Goal: Task Accomplishment & Management: Use online tool/utility

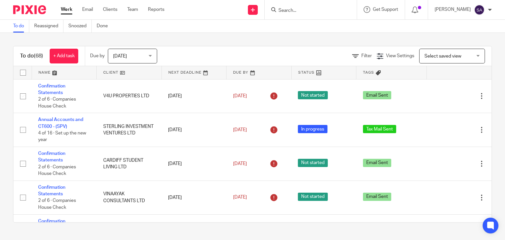
click at [301, 11] on input "Search" at bounding box center [307, 11] width 59 height 6
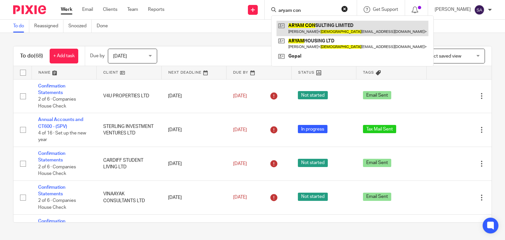
type input "aryam con"
click at [315, 23] on link at bounding box center [352, 28] width 152 height 15
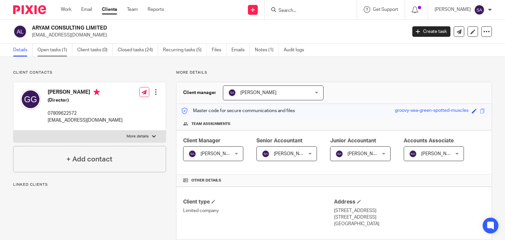
click at [55, 49] on link "Open tasks (1)" at bounding box center [54, 50] width 35 height 13
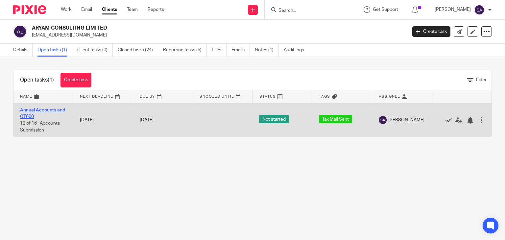
click at [45, 112] on link "Annual Accounts and CT600" at bounding box center [42, 113] width 45 height 11
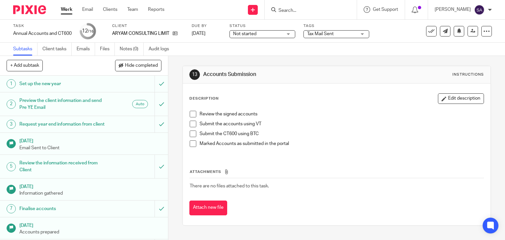
click at [314, 36] on span "Tax Mail Sent" at bounding box center [331, 34] width 49 height 7
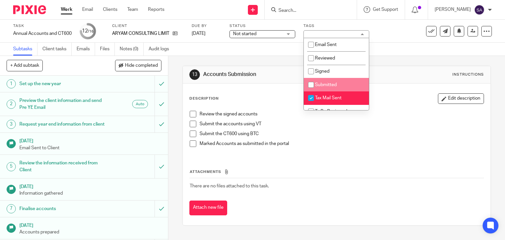
drag, startPoint x: 318, startPoint y: 82, endPoint x: 319, endPoint y: 106, distance: 24.0
click at [318, 83] on li "Submitted" at bounding box center [336, 84] width 65 height 13
checkbox input "true"
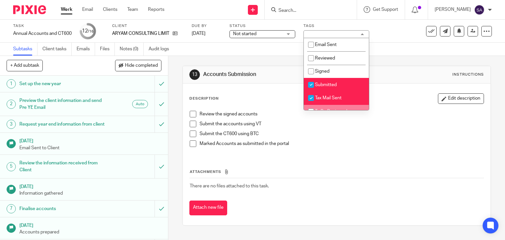
click at [319, 106] on li "To Be Reviewed" at bounding box center [336, 111] width 65 height 13
checkbox input "true"
click at [319, 100] on span "Tax Mail Sent" at bounding box center [328, 98] width 27 height 5
checkbox input "false"
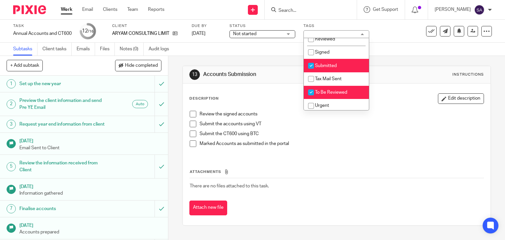
scroll to position [33, 0]
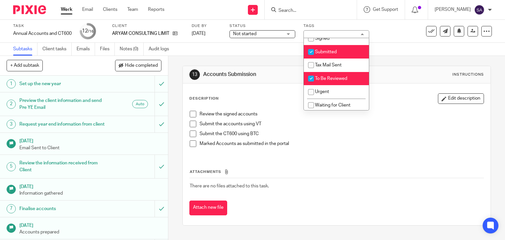
drag, startPoint x: 318, startPoint y: 81, endPoint x: 376, endPoint y: 75, distance: 58.4
click at [319, 81] on span "To Be Reviewed" at bounding box center [331, 78] width 32 height 5
checkbox input "false"
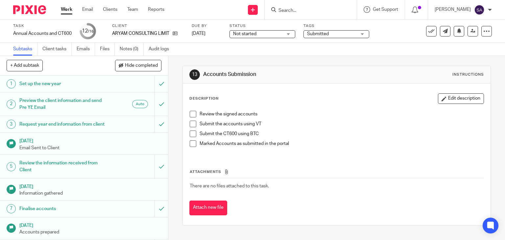
click at [377, 75] on div "13 Accounts Submission Instructions" at bounding box center [336, 74] width 295 height 11
click at [428, 30] on icon at bounding box center [431, 31] width 7 height 7
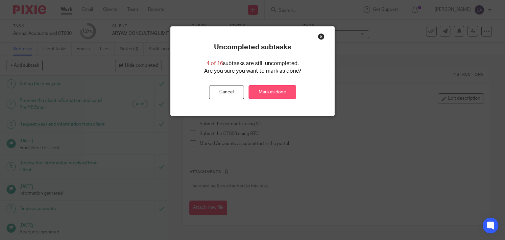
click at [278, 89] on link "Mark as done" at bounding box center [272, 92] width 48 height 14
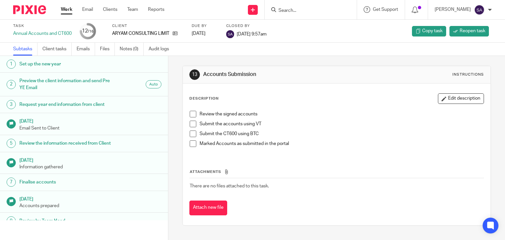
click at [301, 12] on input "Search" at bounding box center [307, 11] width 59 height 6
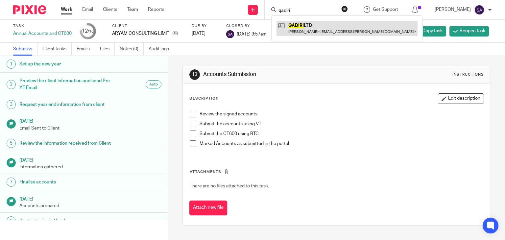
type input "qadiri"
drag, startPoint x: 316, startPoint y: 28, endPoint x: 311, endPoint y: 27, distance: 5.0
click at [316, 28] on link at bounding box center [346, 28] width 141 height 15
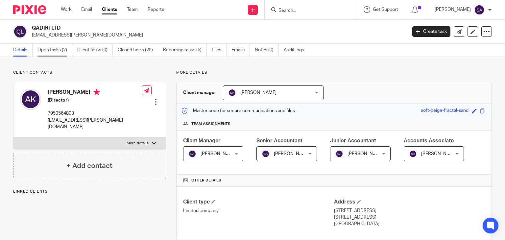
click at [62, 44] on link "Open tasks (2)" at bounding box center [54, 50] width 35 height 13
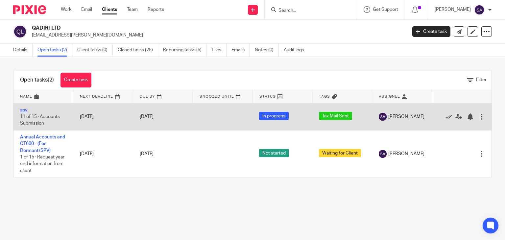
click at [25, 109] on link "spv" at bounding box center [24, 110] width 8 height 5
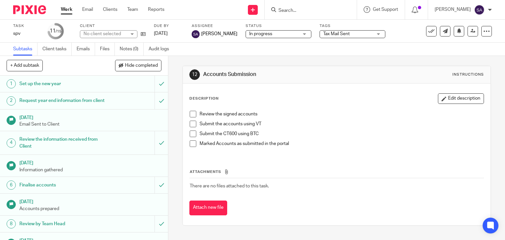
click at [358, 33] on span "Tax Mail Sent" at bounding box center [347, 34] width 49 height 7
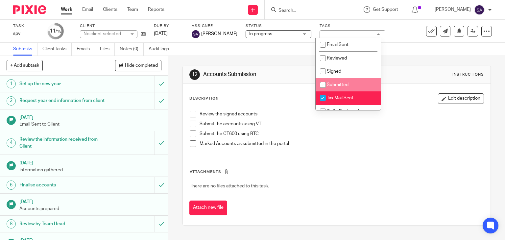
click at [356, 87] on li "Submitted" at bounding box center [348, 84] width 65 height 13
checkbox input "true"
click at [356, 96] on li "Tax Mail Sent" at bounding box center [348, 97] width 65 height 13
checkbox input "false"
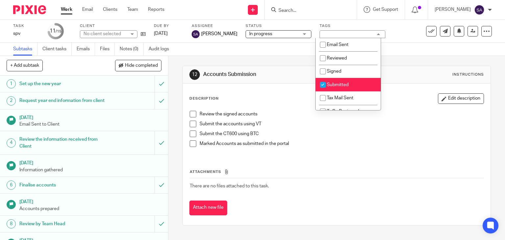
click at [421, 84] on div "Description Edit description Review the signed accounts Submit the accounts usi…" at bounding box center [337, 154] width 308 height 142
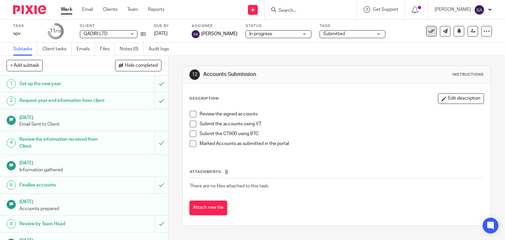
click at [429, 31] on icon at bounding box center [431, 31] width 7 height 7
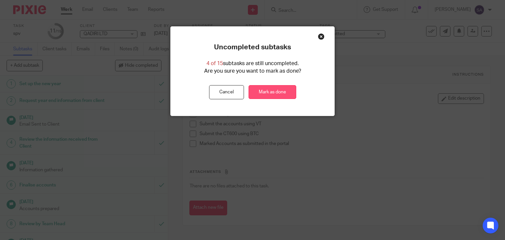
click at [266, 88] on link "Mark as done" at bounding box center [272, 92] width 48 height 14
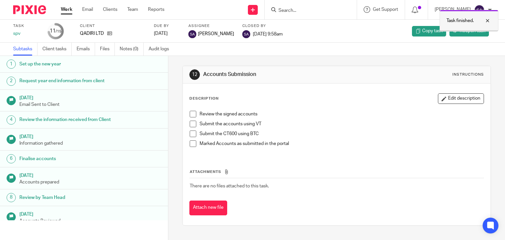
drag, startPoint x: 487, startPoint y: 23, endPoint x: 357, endPoint y: 13, distance: 130.5
click at [486, 22] on div at bounding box center [483, 21] width 18 height 8
click at [300, 11] on input "Search" at bounding box center [307, 11] width 59 height 6
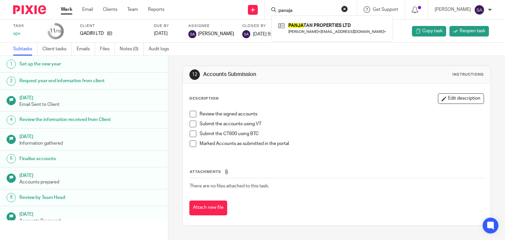
type input "panaja"
click at [324, 36] on div "PANJA TAN PROPERTIES LTD Abdul Kadir Rajbhoy < krajbhoy@gmail.com >" at bounding box center [332, 28] width 122 height 26
click at [322, 31] on link at bounding box center [331, 28] width 111 height 15
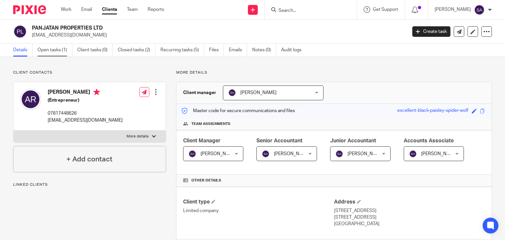
click at [63, 49] on link "Open tasks (1)" at bounding box center [54, 50] width 35 height 13
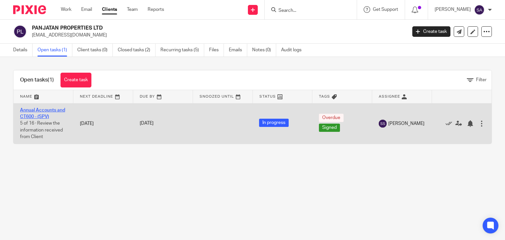
click at [54, 108] on link "Annual Accounts and CT600 - (SPV)" at bounding box center [42, 113] width 45 height 11
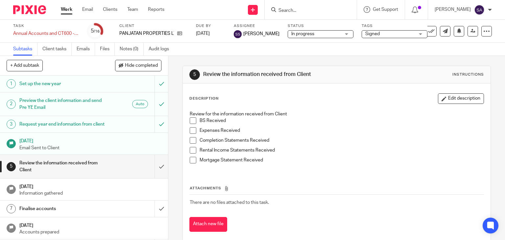
click at [371, 35] on span "Signed" at bounding box center [372, 34] width 14 height 5
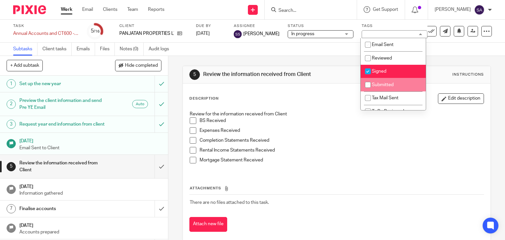
click at [378, 81] on li "Submitted" at bounding box center [393, 84] width 65 height 13
checkbox input "true"
click at [376, 71] on span "Signed" at bounding box center [379, 71] width 14 height 5
checkbox input "false"
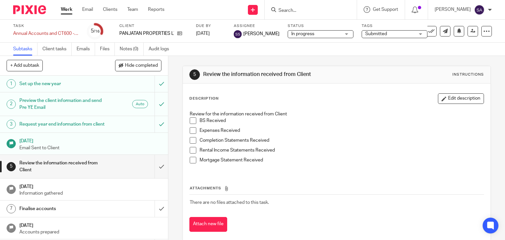
click at [341, 74] on h1 "Review the information received from Client" at bounding box center [276, 74] width 147 height 7
click at [352, 71] on div "5 Review the information received from Client Instructions" at bounding box center [336, 74] width 295 height 11
click at [428, 31] on icon at bounding box center [431, 31] width 7 height 7
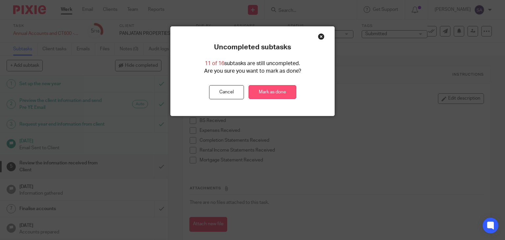
click at [277, 93] on link "Mark as done" at bounding box center [272, 92] width 48 height 14
